Goal: Transaction & Acquisition: Purchase product/service

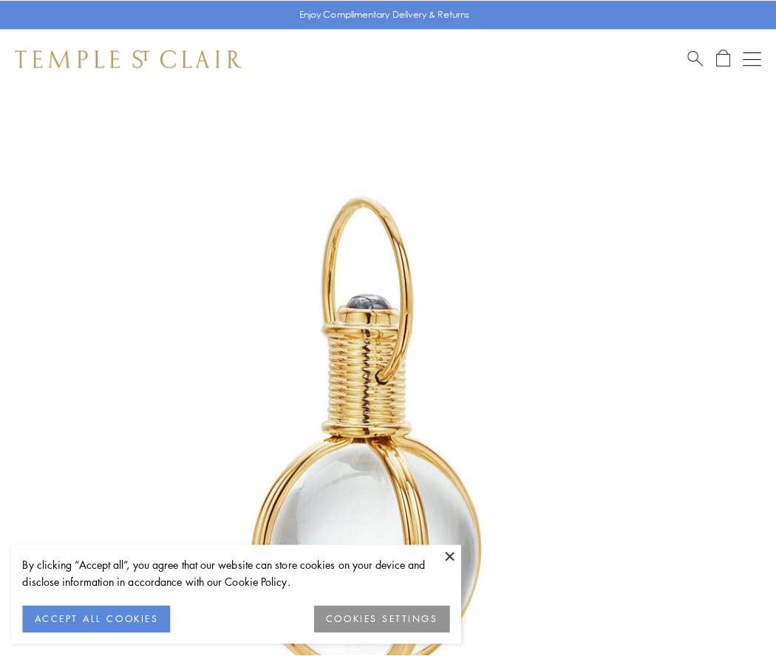
scroll to position [386, 0]
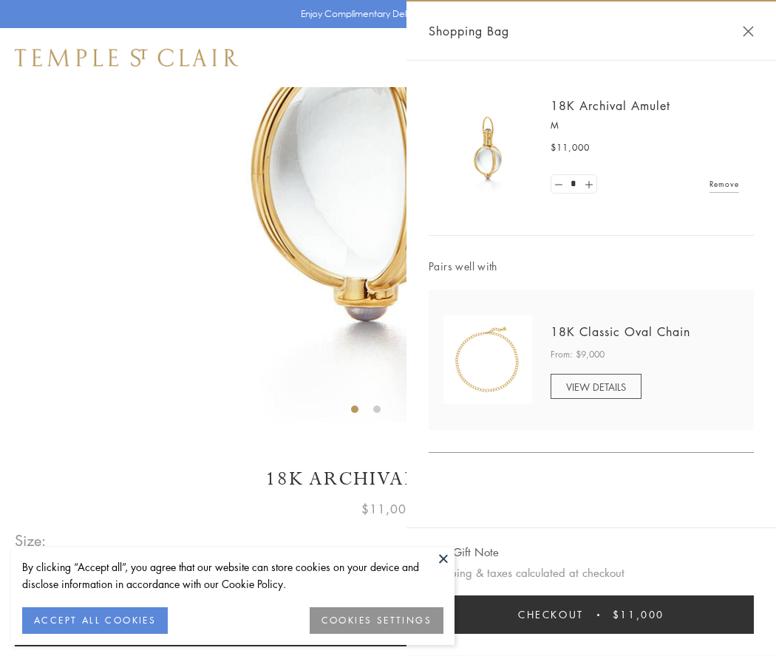
click at [591, 615] on button "Checkout $11,000" at bounding box center [591, 614] width 325 height 38
